Goal: Information Seeking & Learning: Learn about a topic

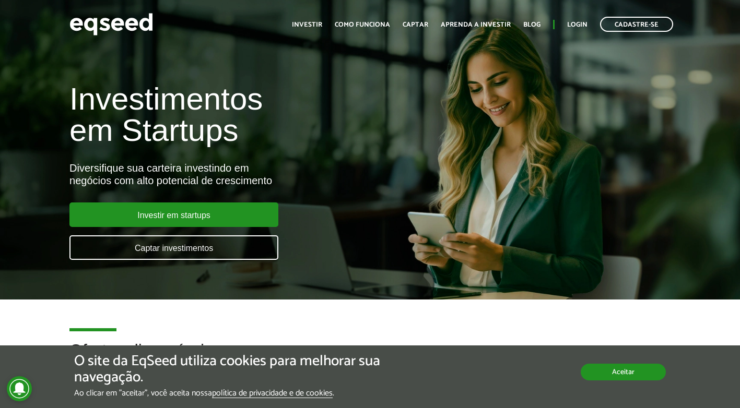
click at [616, 380] on button "Aceitar" at bounding box center [623, 372] width 85 height 17
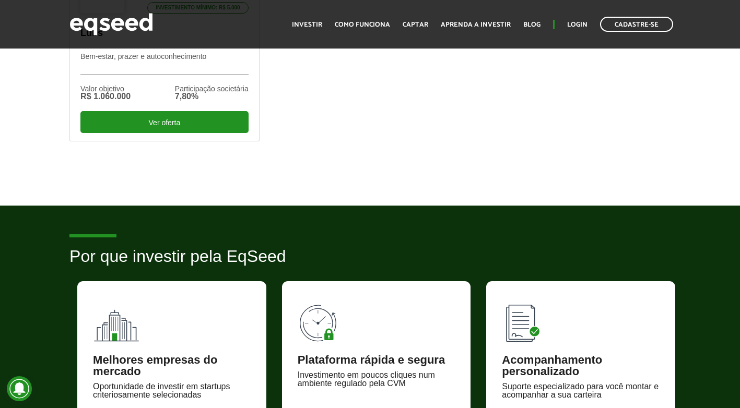
scroll to position [418, 0]
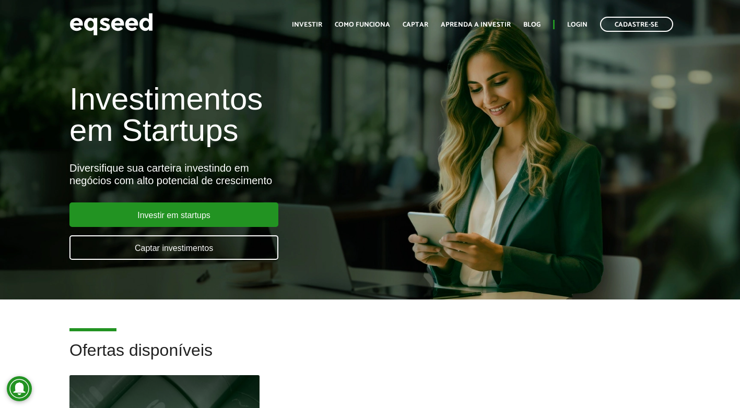
click at [220, 76] on div "Investimentos em Startups Diversifique sua carteira investindo em negócios com …" at bounding box center [247, 166] width 370 height 206
click at [298, 109] on h1 "Investimentos em Startups" at bounding box center [246, 115] width 355 height 63
